Goal: Information Seeking & Learning: Learn about a topic

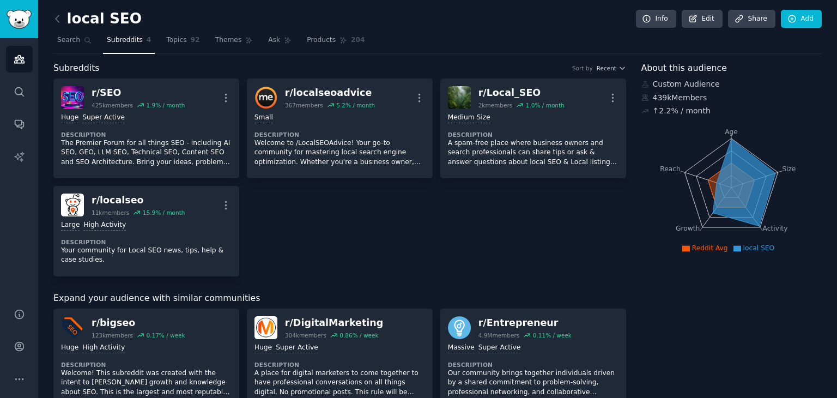
click at [336, 71] on div "Subreddits Sort by Recent" at bounding box center [339, 69] width 573 height 14
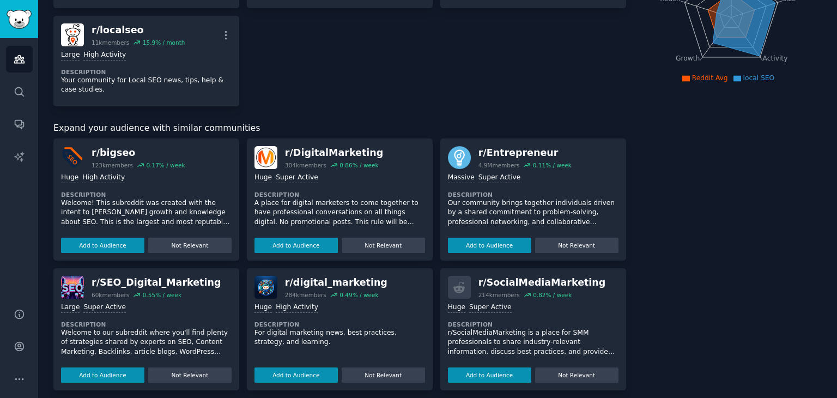
scroll to position [185, 0]
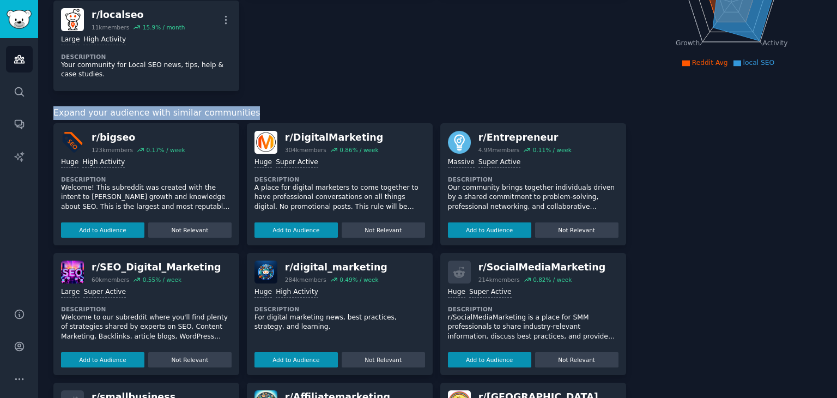
click at [331, 90] on div "Subreddits Sort by Recent r/ SEO 425k members 1.9 % / month More Huge Super Act…" at bounding box center [339, 255] width 573 height 759
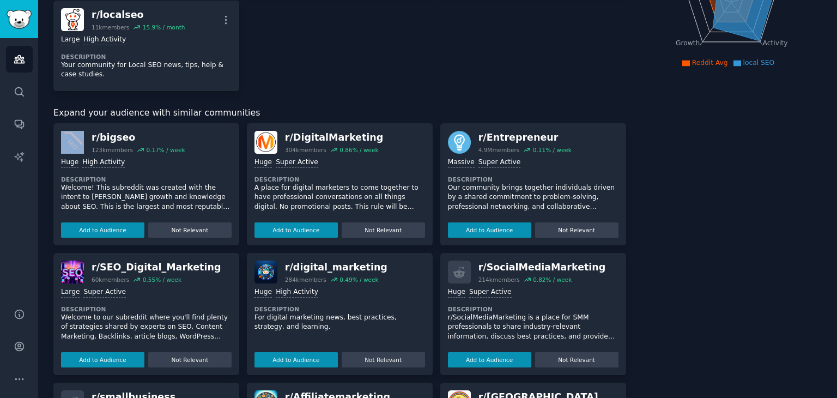
click at [331, 90] on div "Subreddits Sort by Recent r/ SEO 425k members 1.9 % / month More Huge Super Act…" at bounding box center [339, 255] width 573 height 759
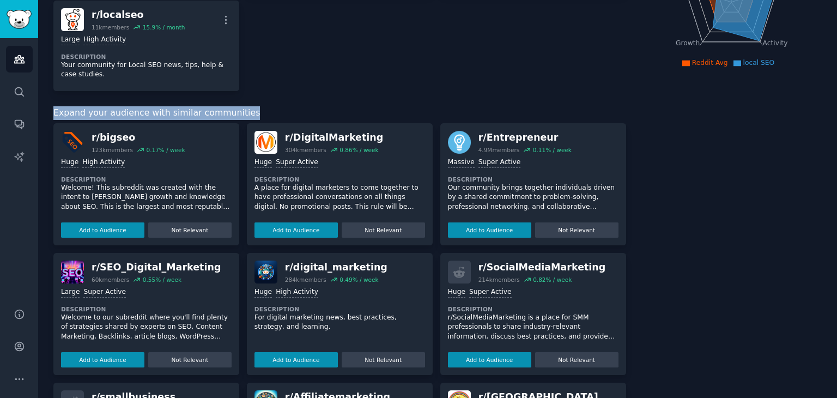
click at [331, 90] on div "Subreddits Sort by Recent r/ SEO 425k members 1.9 % / month More Huge Super Act…" at bounding box center [339, 255] width 573 height 759
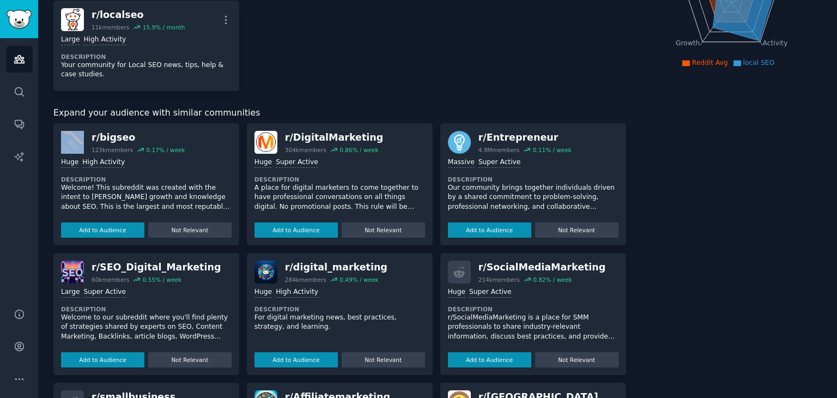
click at [331, 90] on div "Subreddits Sort by Recent r/ SEO 425k members 1.9 % / month More Huge Super Act…" at bounding box center [339, 255] width 573 height 759
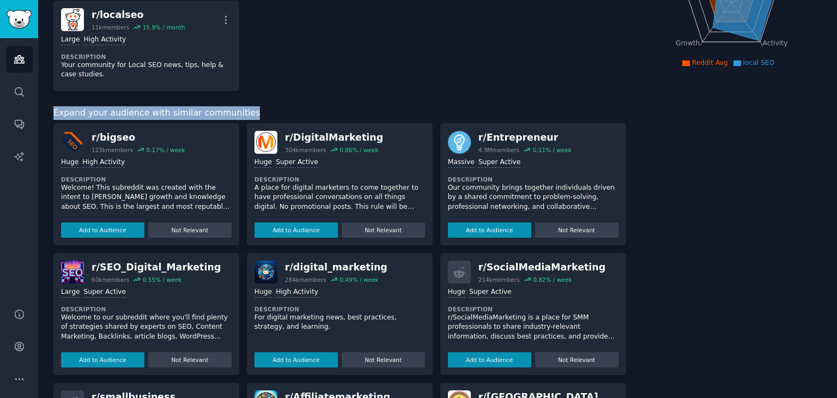
click at [331, 90] on div "Subreddits Sort by Recent r/ SEO 425k members 1.9 % / month More Huge Super Act…" at bounding box center [339, 255] width 573 height 759
